Goal: Task Accomplishment & Management: Manage account settings

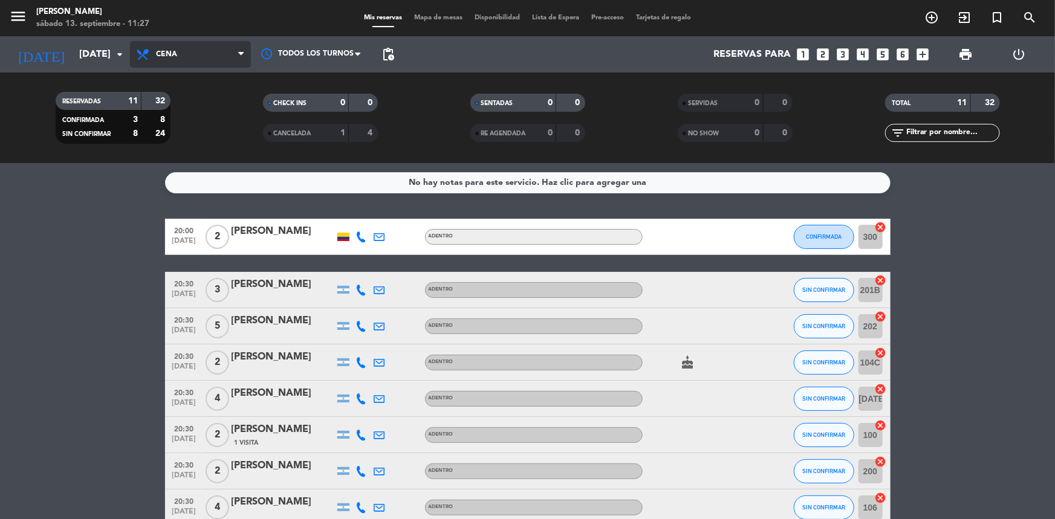
click at [236, 53] on span "Cena" at bounding box center [190, 54] width 121 height 27
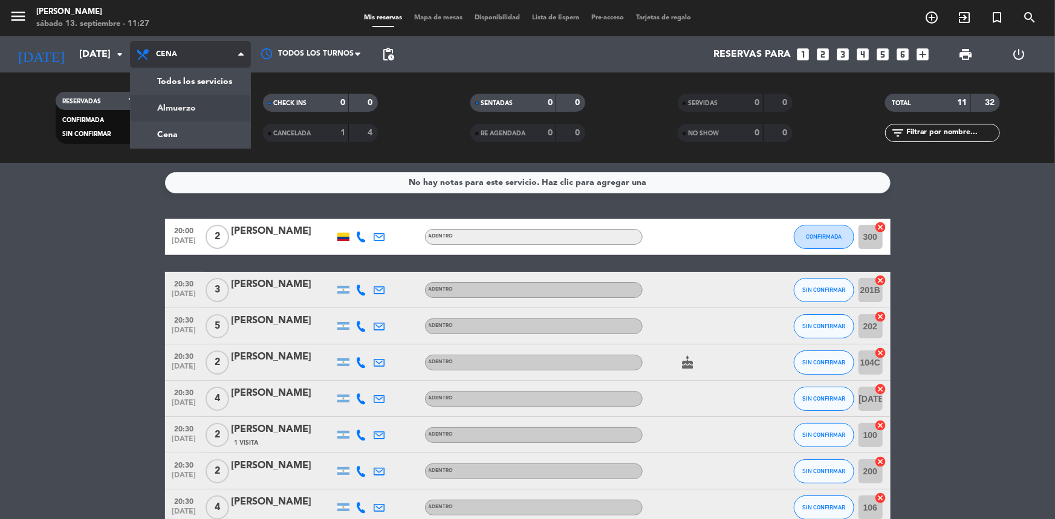
click at [193, 106] on div "menu Madre [PERSON_NAME][DATE] 13. septiembre - 11:27 Mis reservas Mapa de mesa…" at bounding box center [527, 81] width 1055 height 163
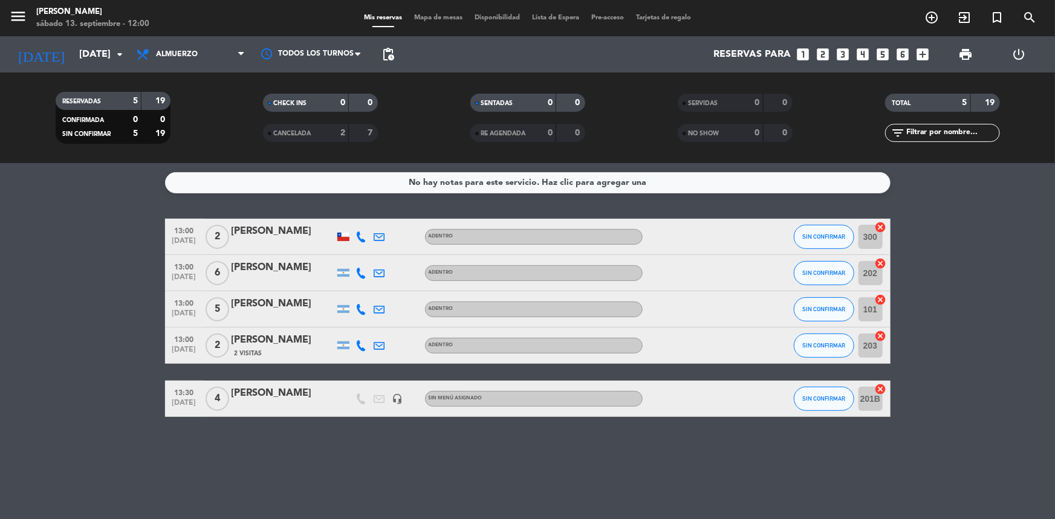
click at [856, 313] on div "101 cancel" at bounding box center [872, 309] width 36 height 36
click at [825, 314] on button "SIN CONFIRMAR" at bounding box center [824, 309] width 60 height 24
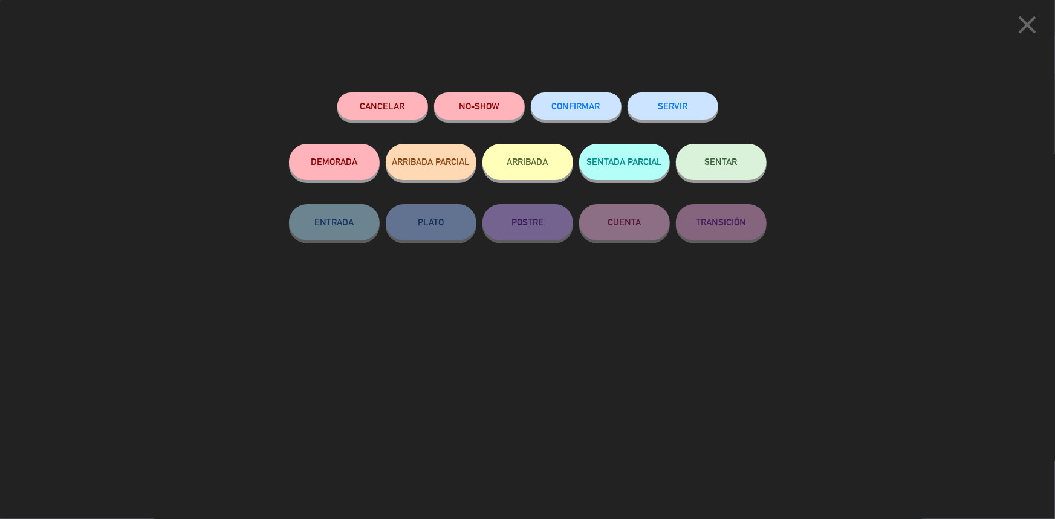
drag, startPoint x: 580, startPoint y: 101, endPoint x: 666, endPoint y: 323, distance: 238.2
click at [580, 101] on button "CONFIRMAR" at bounding box center [576, 106] width 91 height 27
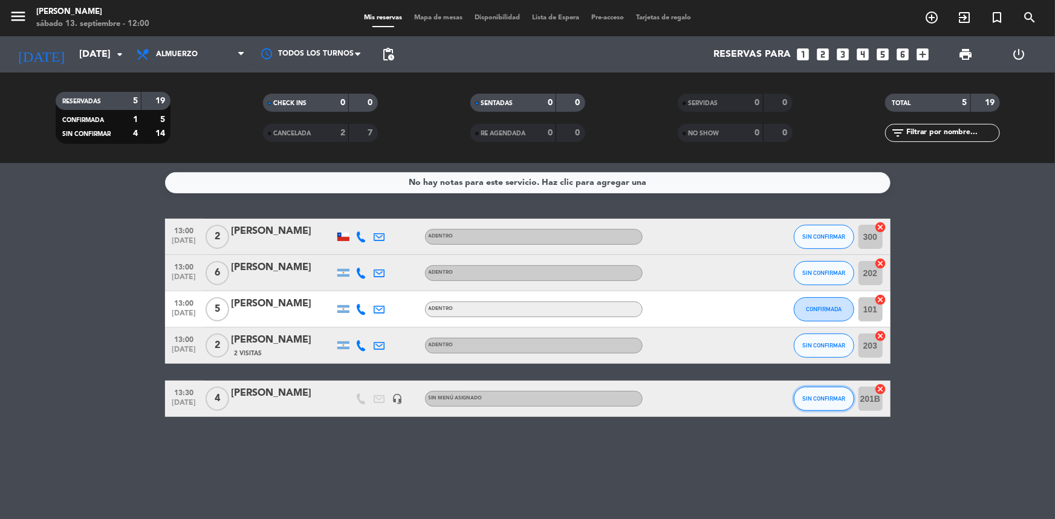
click at [816, 399] on span "SIN CONFIRMAR" at bounding box center [823, 398] width 43 height 7
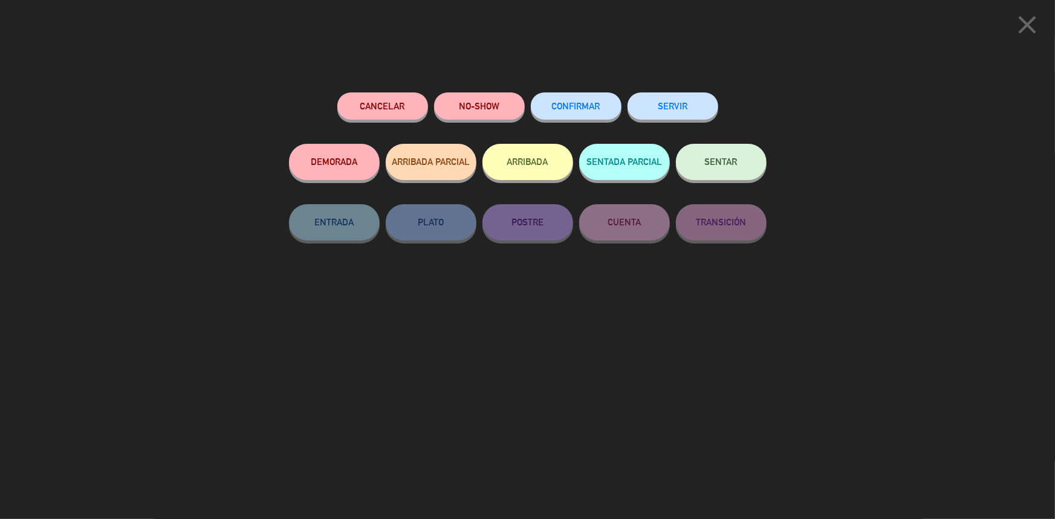
click at [576, 102] on button "CONFIRMAR" at bounding box center [576, 106] width 91 height 27
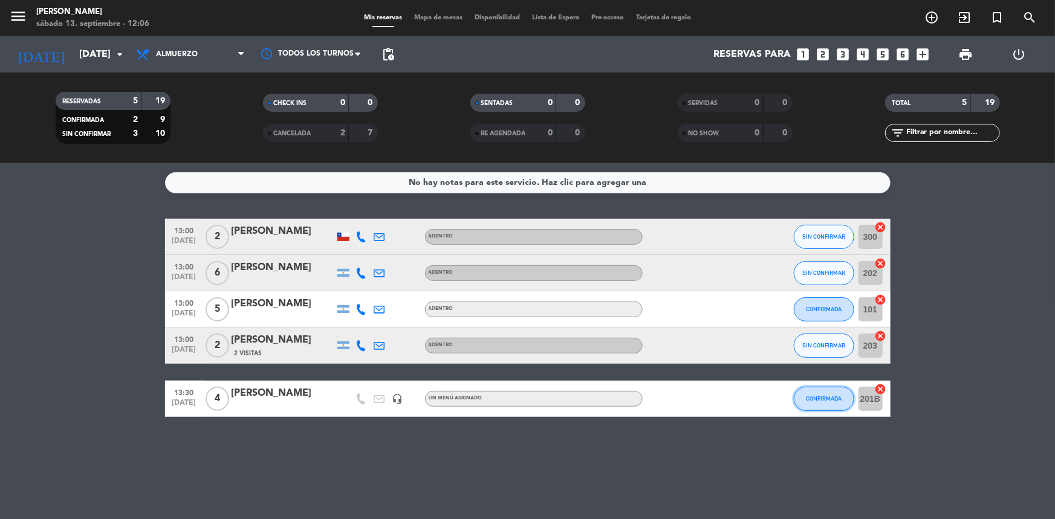
click at [822, 393] on button "CONFIRMADA" at bounding box center [824, 399] width 60 height 24
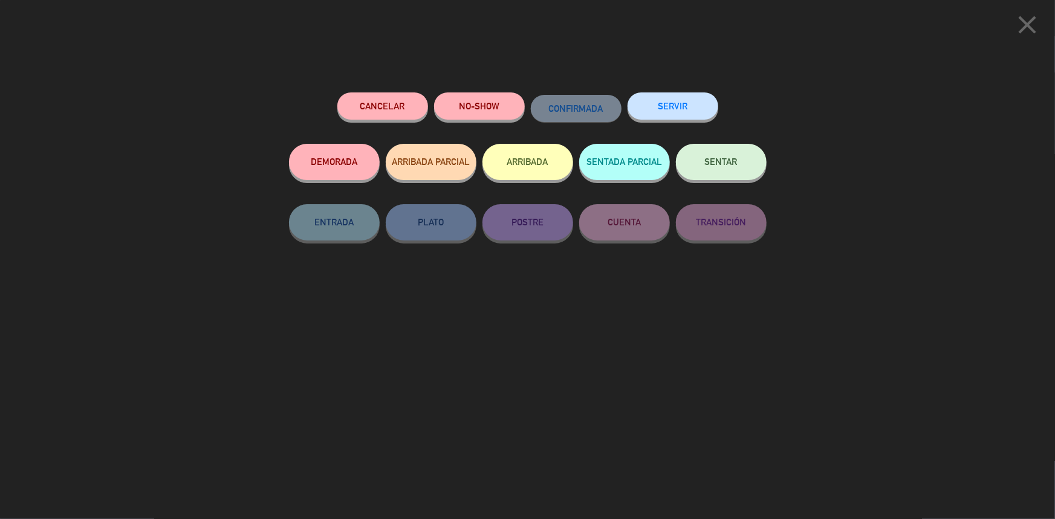
click at [383, 108] on button "Cancelar" at bounding box center [382, 106] width 91 height 27
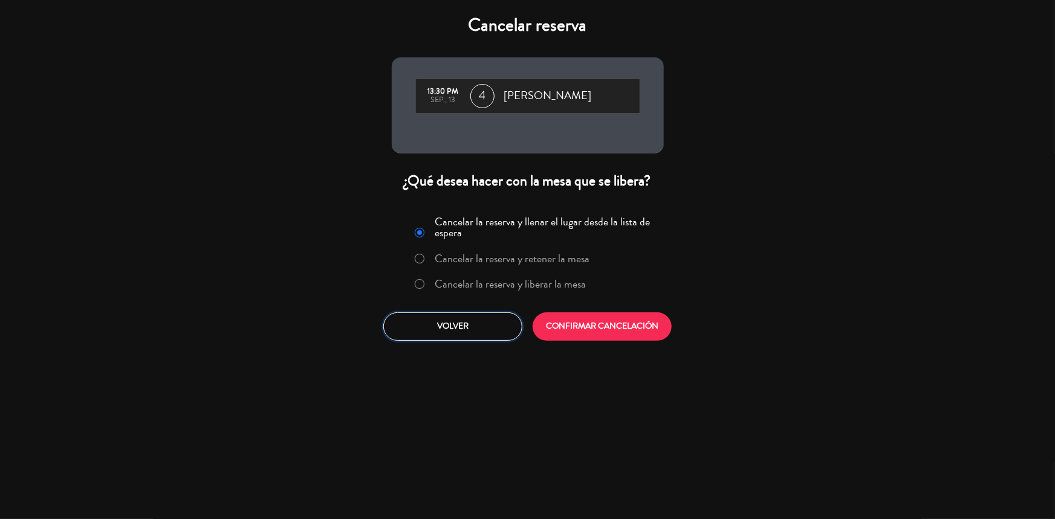
click at [432, 329] on button "Volver" at bounding box center [452, 327] width 139 height 28
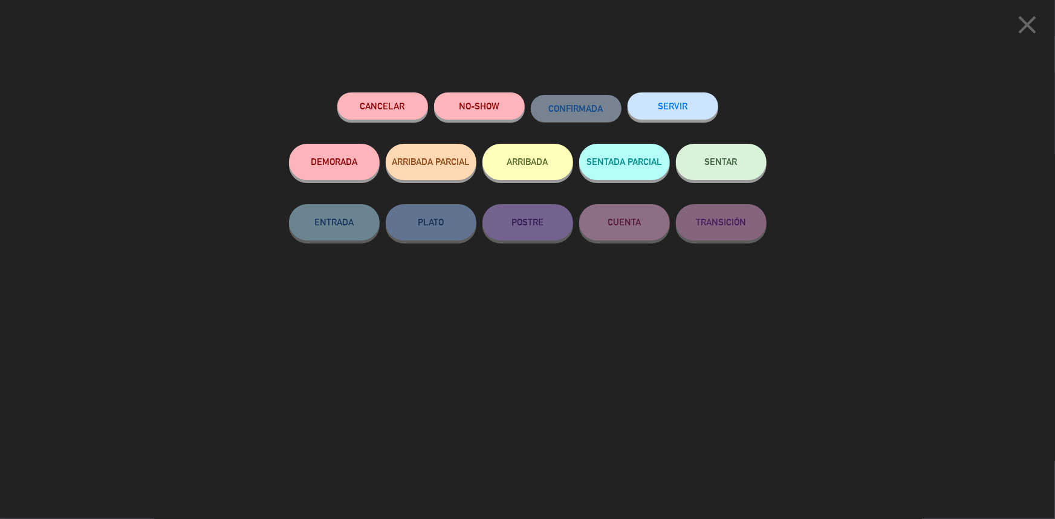
click at [1030, 24] on icon "close" at bounding box center [1027, 25] width 30 height 30
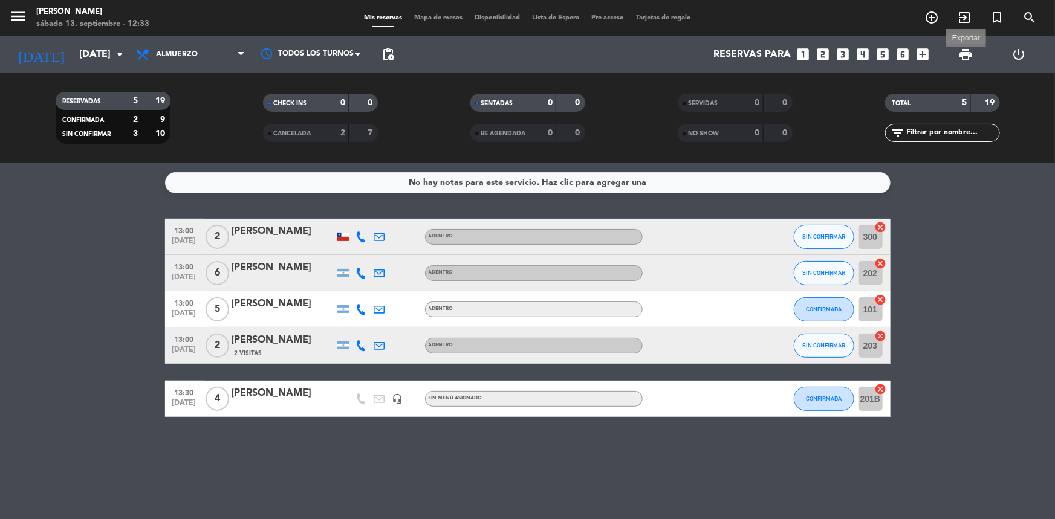
click at [967, 56] on span "print" at bounding box center [965, 54] width 15 height 15
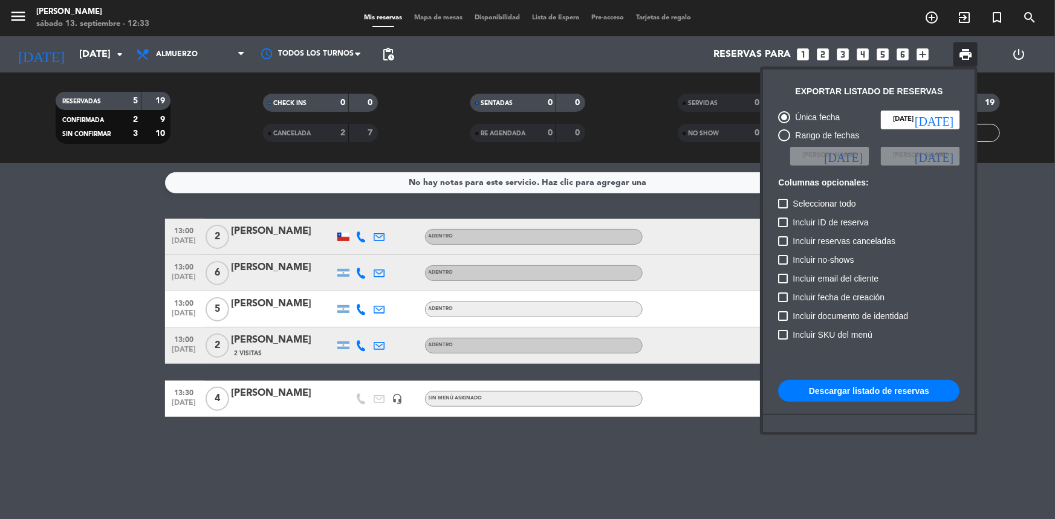
click at [889, 391] on button "Descargar listado de reservas" at bounding box center [868, 391] width 181 height 22
click at [716, 187] on div at bounding box center [527, 259] width 1055 height 519
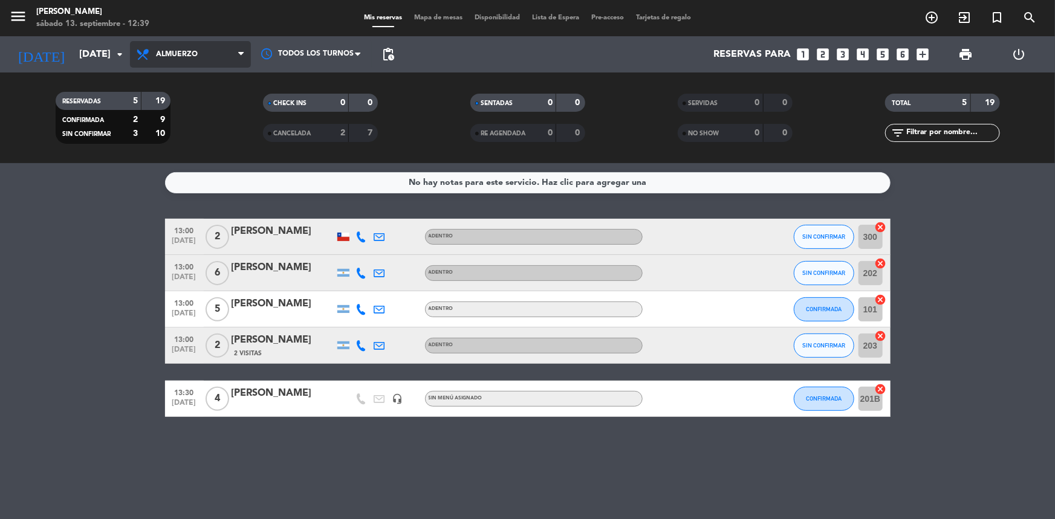
click at [172, 54] on span "Almuerzo" at bounding box center [177, 54] width 42 height 8
click at [169, 124] on div "menu Madre [PERSON_NAME][DATE] 13. septiembre - 12:39 Mis reservas Mapa de mesa…" at bounding box center [527, 81] width 1055 height 163
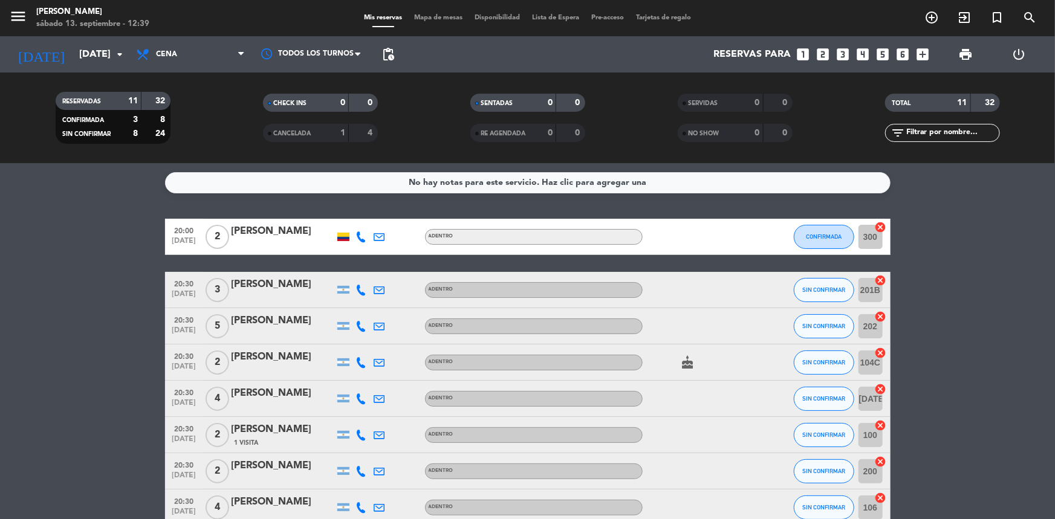
click at [689, 367] on icon "cake" at bounding box center [688, 363] width 15 height 15
click at [356, 57] on span at bounding box center [361, 54] width 12 height 12
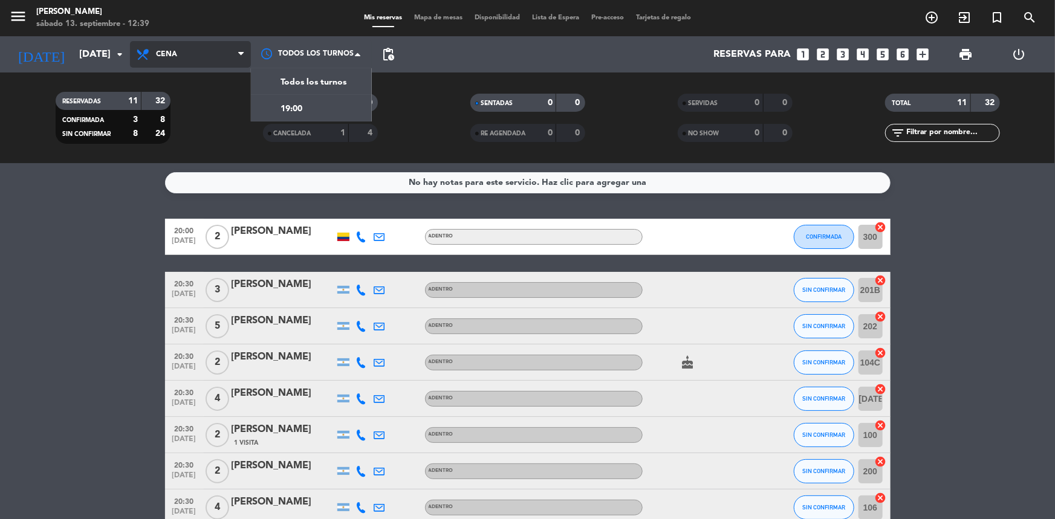
click at [215, 54] on span "Cena" at bounding box center [190, 54] width 121 height 27
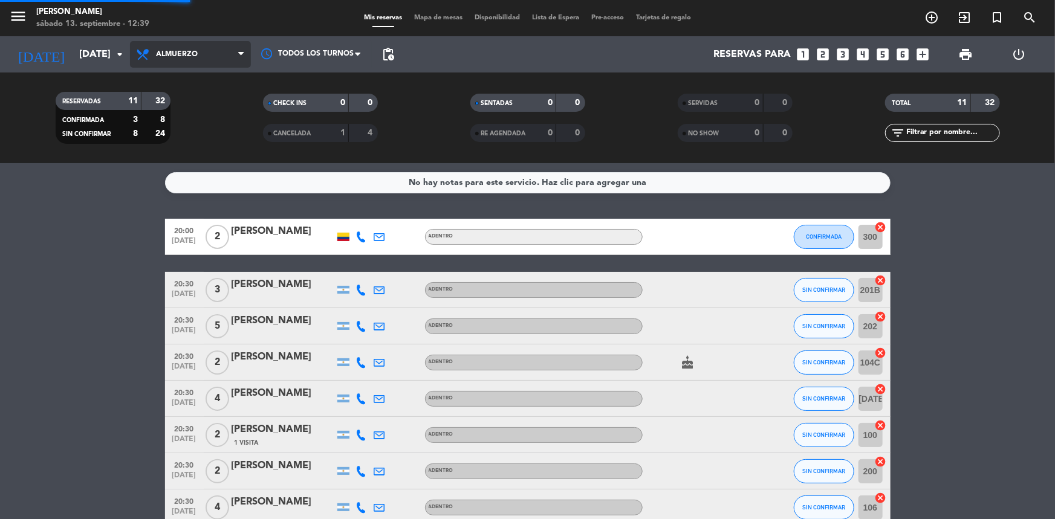
click at [206, 100] on div "menu Madre [PERSON_NAME][DATE] 13. septiembre - 12:39 Mis reservas Mapa de mesa…" at bounding box center [527, 81] width 1055 height 163
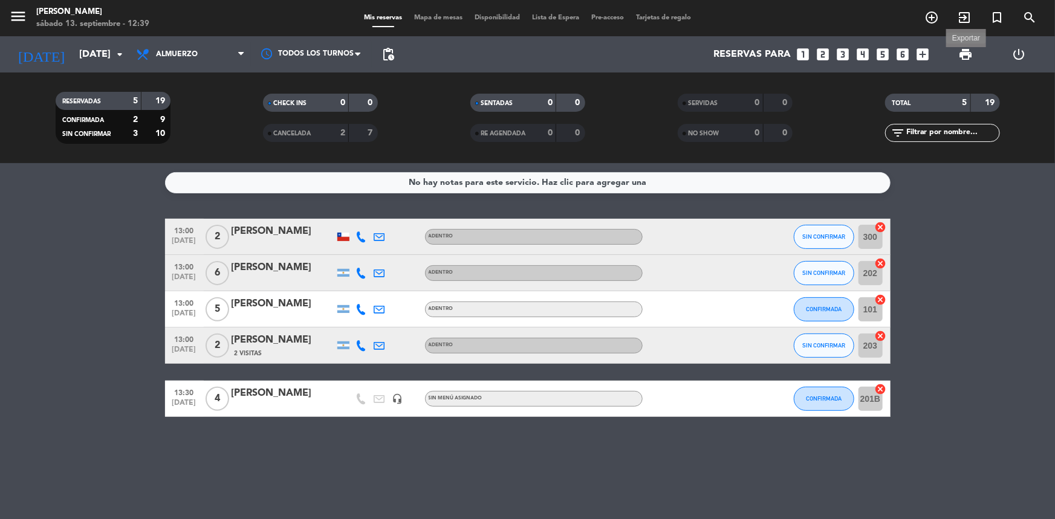
click at [969, 56] on span "print" at bounding box center [965, 54] width 15 height 15
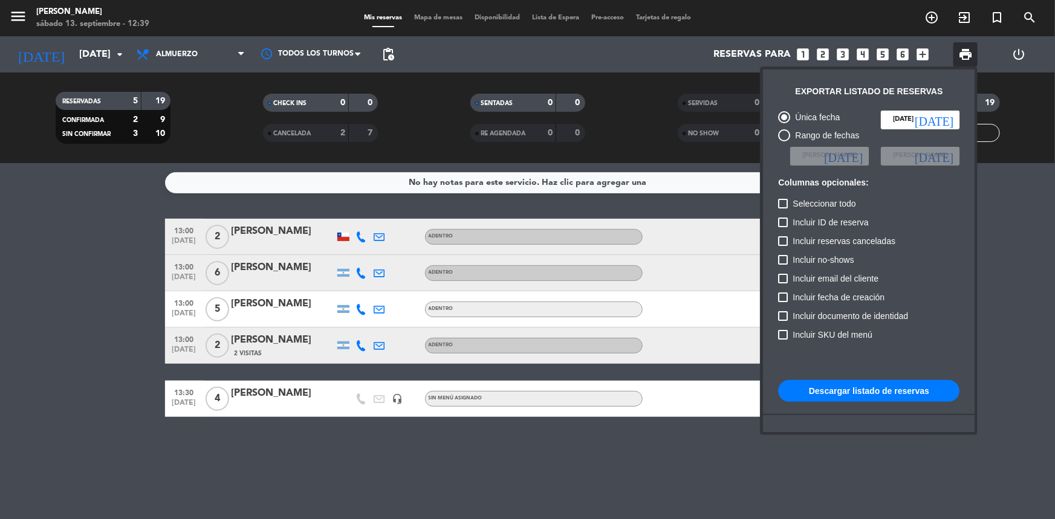
click at [897, 388] on button "Descargar listado de reservas" at bounding box center [868, 391] width 181 height 22
click at [954, 473] on div at bounding box center [527, 259] width 1055 height 519
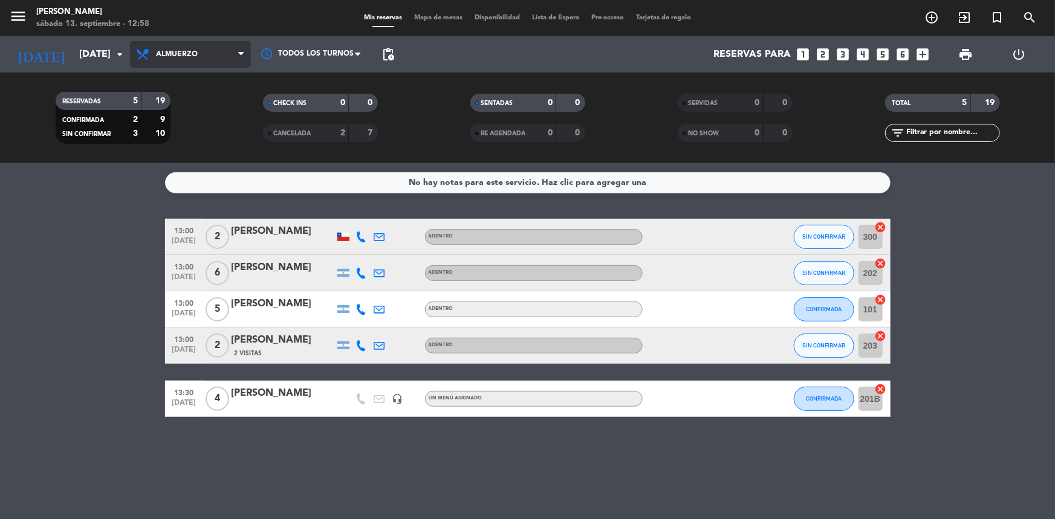
click at [233, 55] on span "Almuerzo" at bounding box center [190, 54] width 121 height 27
click at [121, 53] on icon "arrow_drop_down" at bounding box center [119, 54] width 15 height 15
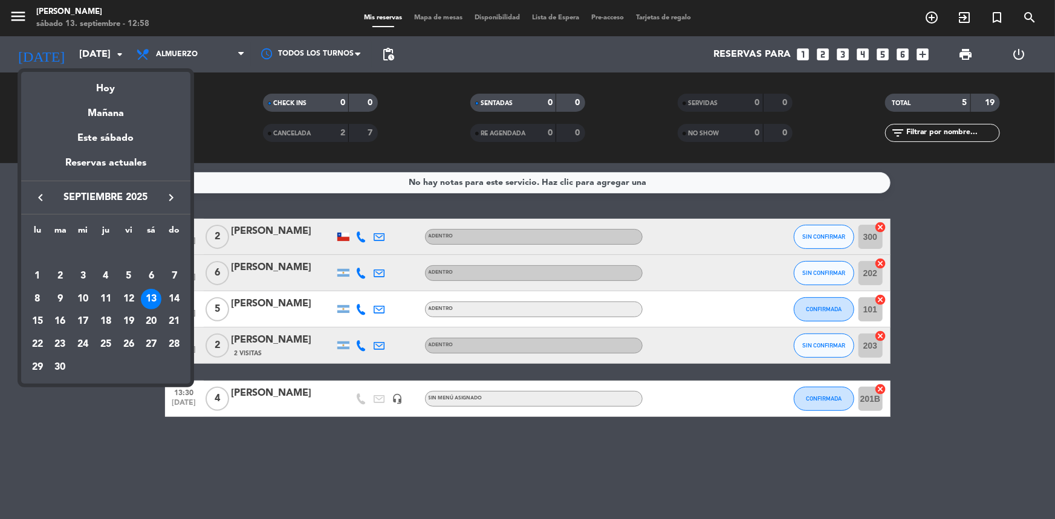
click at [169, 298] on div "14" at bounding box center [174, 299] width 21 height 21
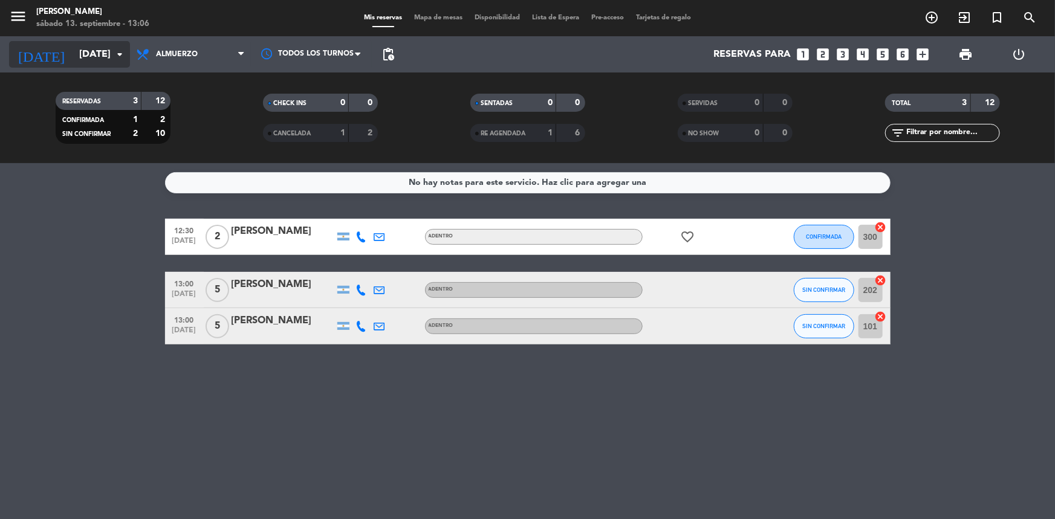
click at [127, 56] on input "[DATE]" at bounding box center [137, 55] width 128 height 24
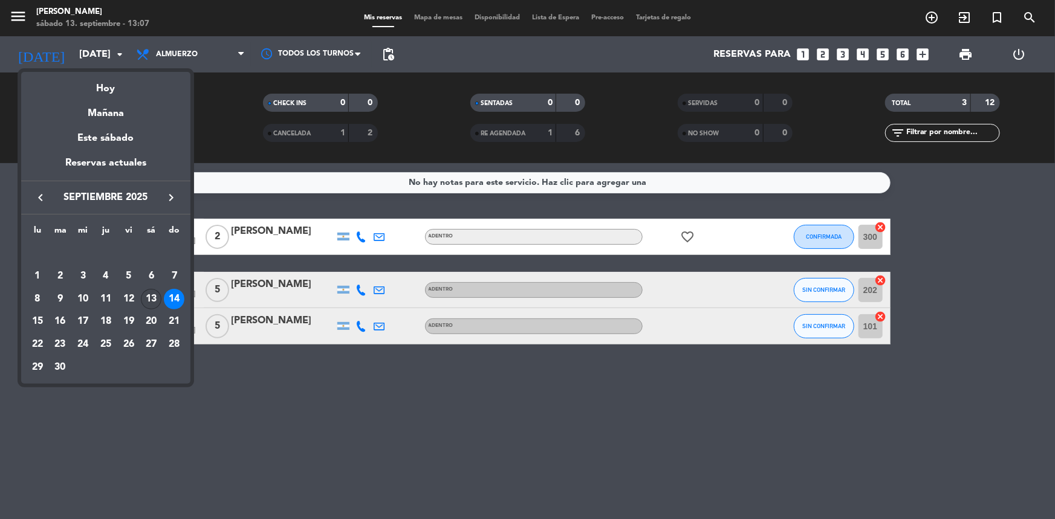
click at [154, 301] on div "13" at bounding box center [151, 299] width 21 height 21
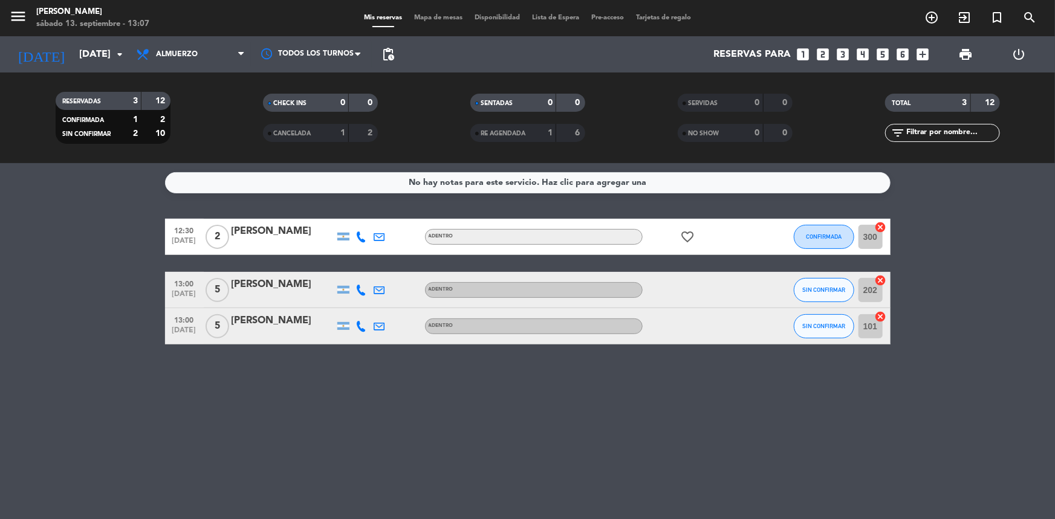
type input "[DATE]"
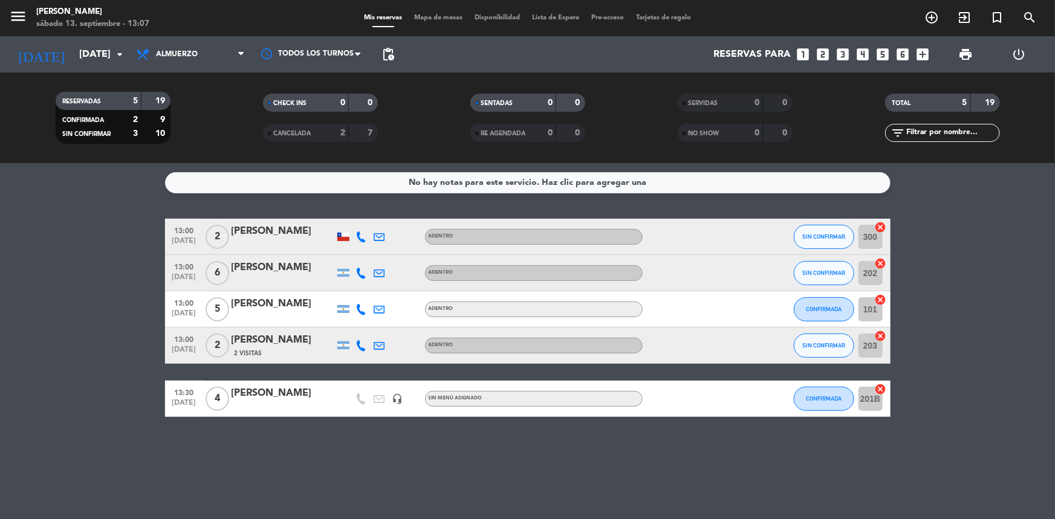
click at [249, 354] on span "2 Visitas" at bounding box center [249, 354] width 28 height 10
